Goal: Task Accomplishment & Management: Manage account settings

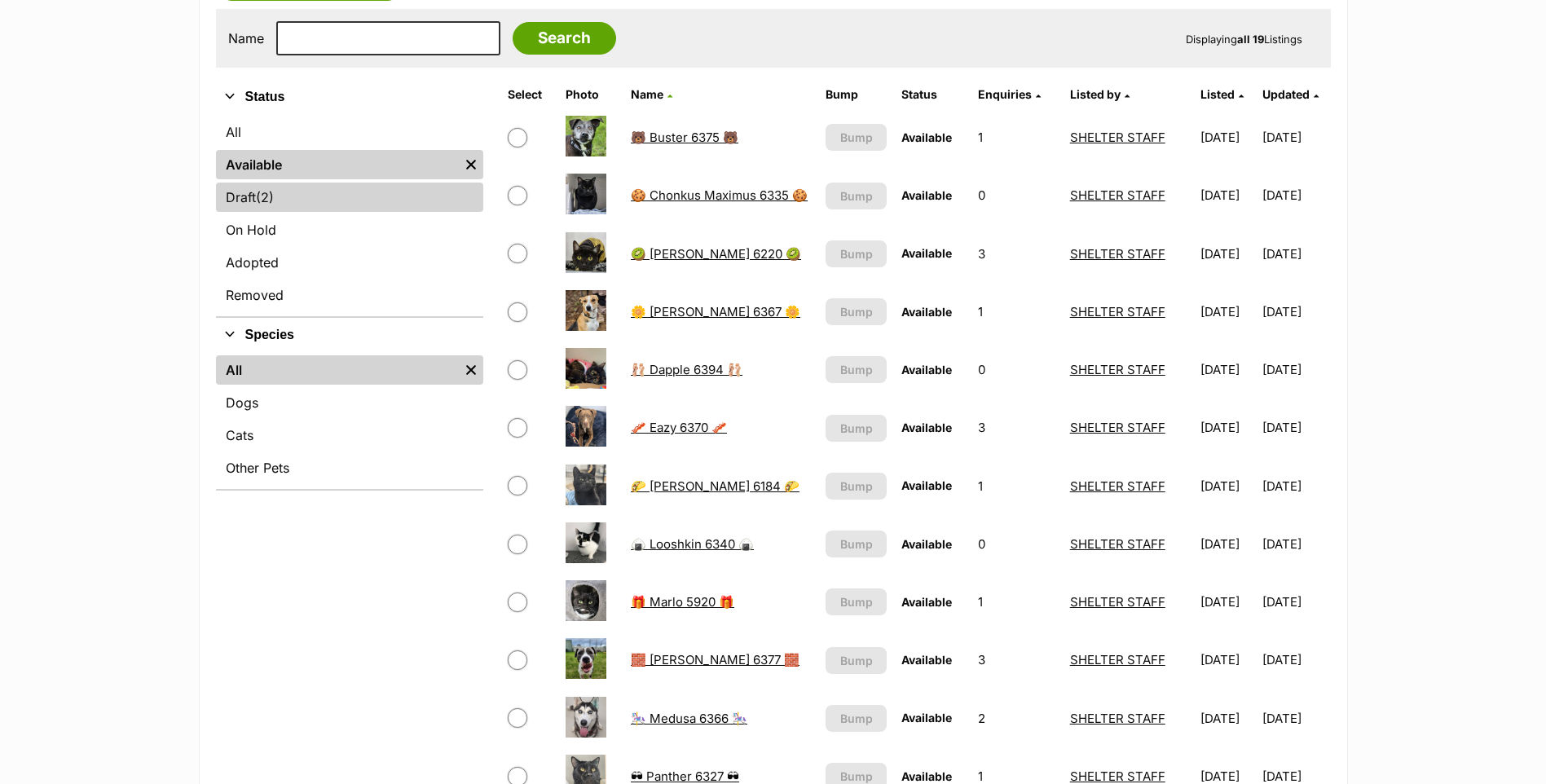
click at [312, 198] on link "Draft (2) Items" at bounding box center [350, 197] width 267 height 30
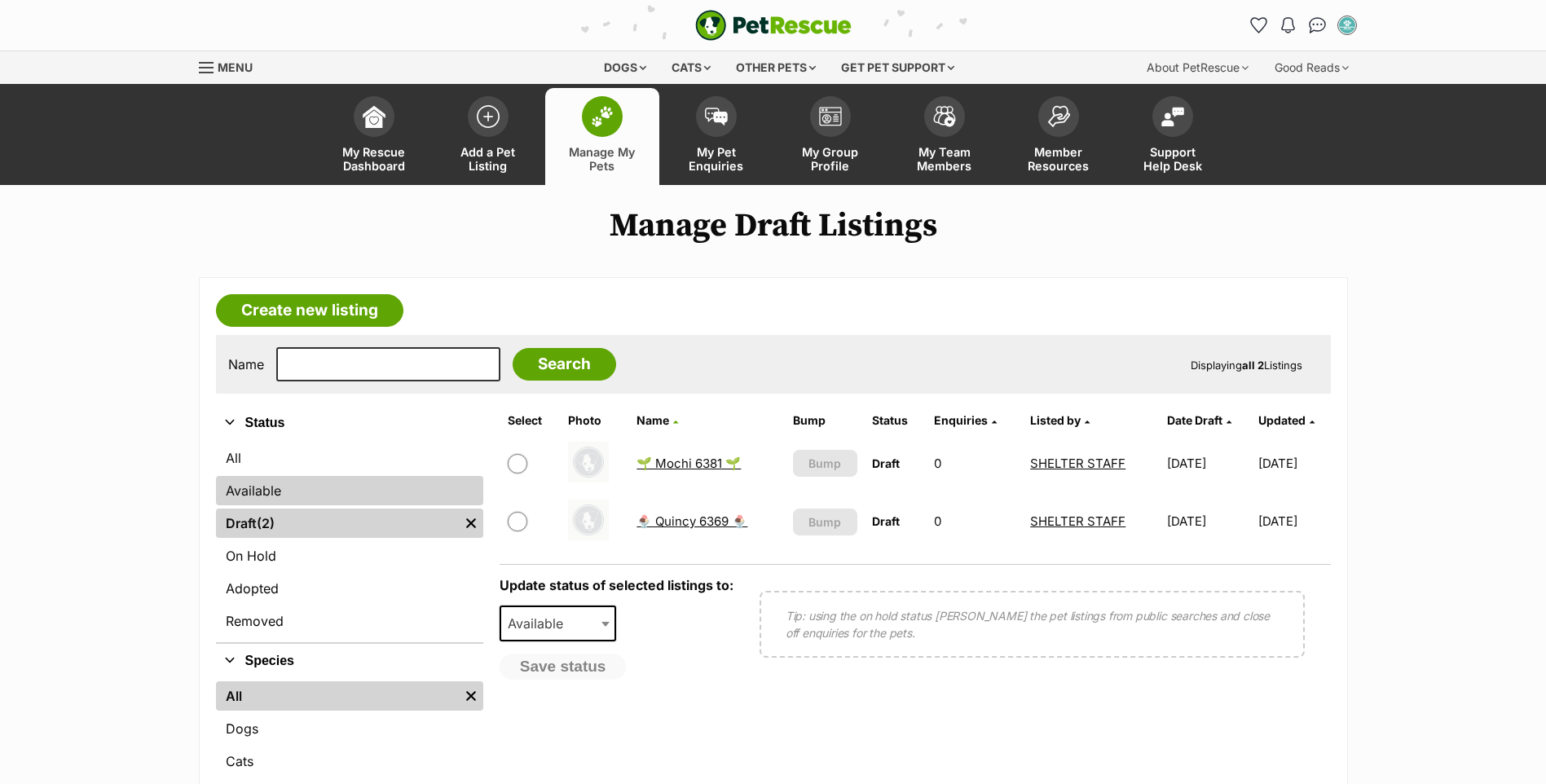
click at [293, 478] on link "Available" at bounding box center [350, 490] width 267 height 30
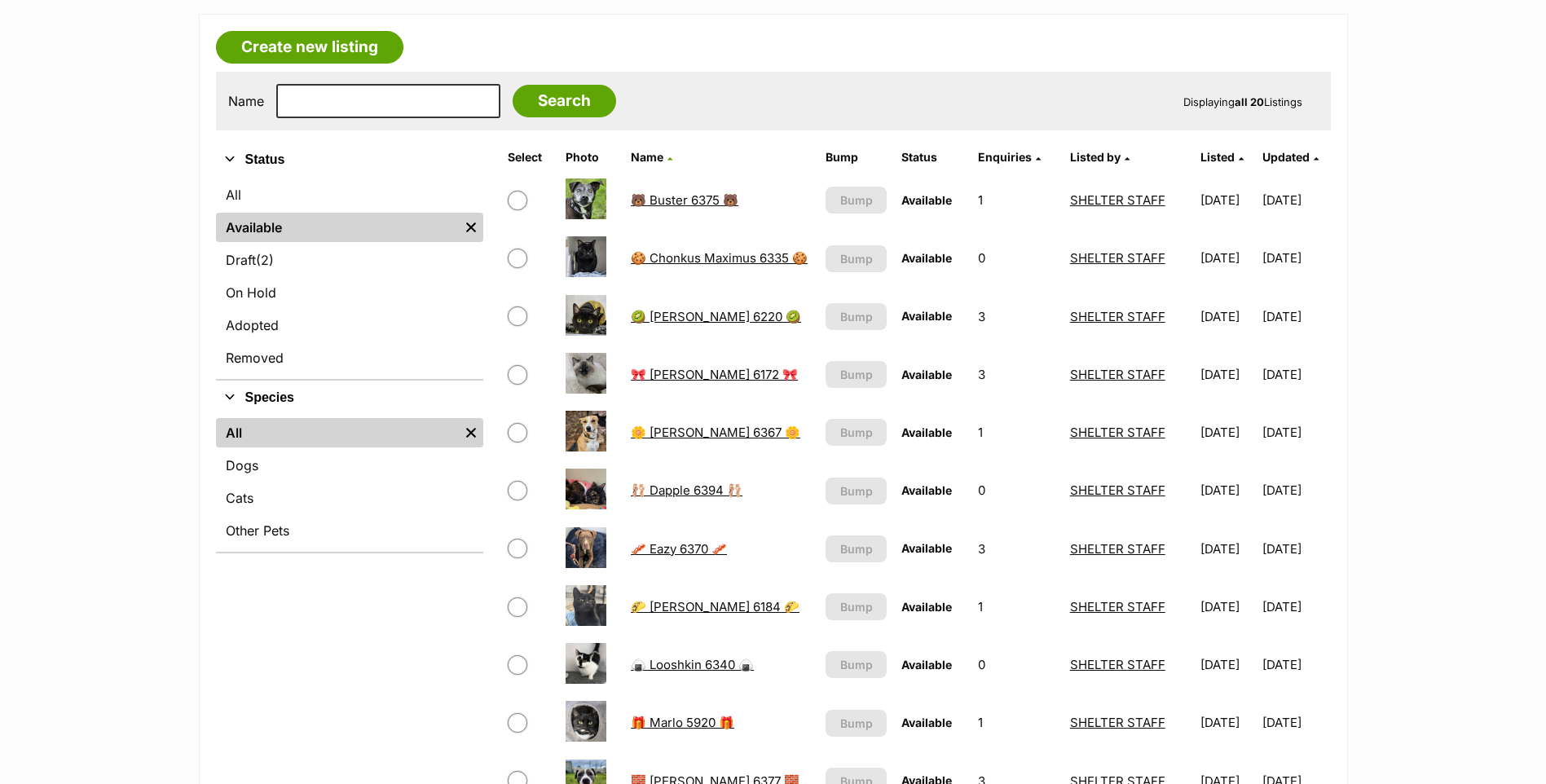
scroll to position [326, 0]
